Goal: Task Accomplishment & Management: Manage account settings

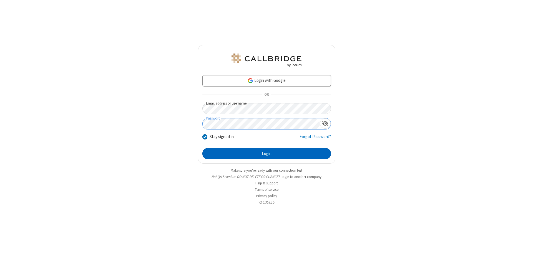
click at [267, 154] on button "Login" at bounding box center [267, 153] width 129 height 11
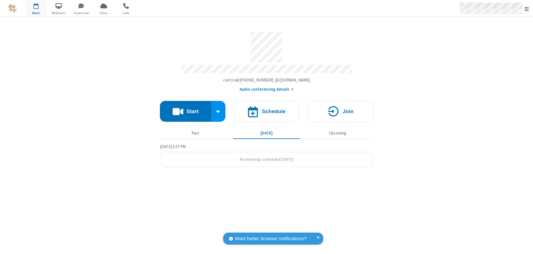
click at [527, 9] on span "Open menu" at bounding box center [527, 9] width 4 height 6
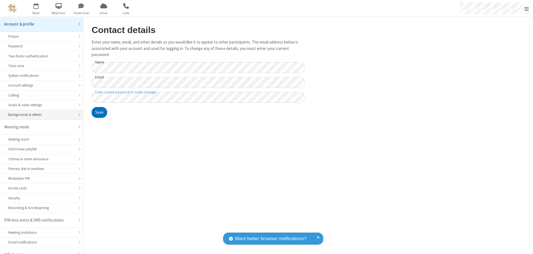
click at [39, 112] on div "Backgrounds & effects" at bounding box center [41, 114] width 66 height 5
